Goal: Task Accomplishment & Management: Use online tool/utility

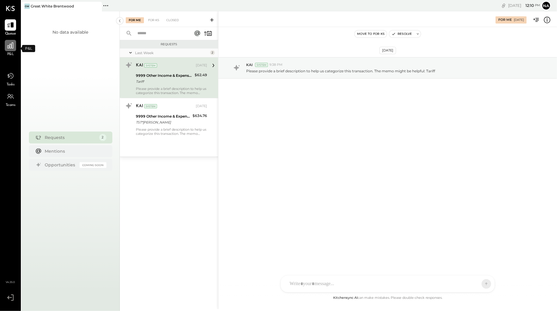
click at [12, 51] on div at bounding box center [10, 45] width 11 height 11
